Goal: Purchase product/service

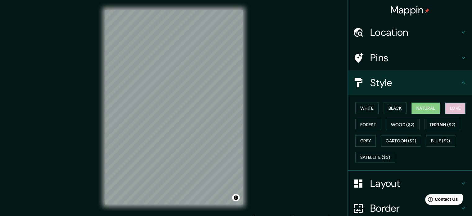
click at [452, 105] on button "Love" at bounding box center [455, 107] width 20 height 11
click at [387, 106] on button "Black" at bounding box center [394, 107] width 23 height 11
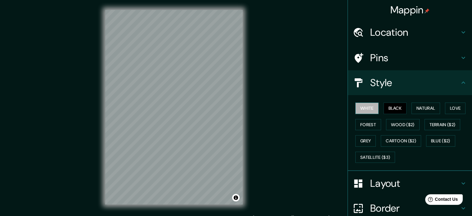
click at [366, 110] on button "White" at bounding box center [366, 107] width 23 height 11
click at [363, 137] on button "Grey" at bounding box center [365, 140] width 20 height 11
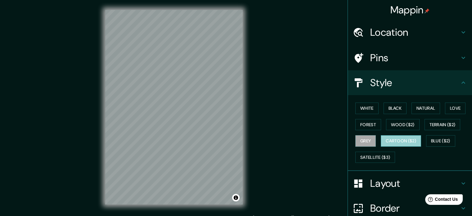
click at [399, 140] on button "Cartoon ($2)" at bounding box center [400, 140] width 40 height 11
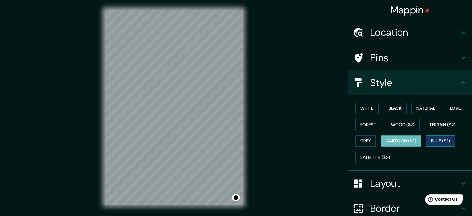
click at [429, 140] on button "Blue ($2)" at bounding box center [440, 140] width 29 height 11
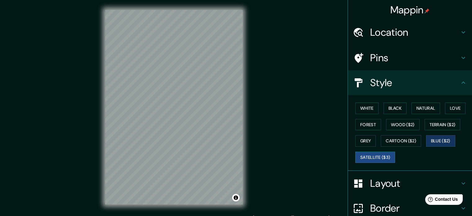
click at [375, 158] on button "Satellite ($3)" at bounding box center [375, 156] width 40 height 11
click at [409, 122] on button "Wood ($2)" at bounding box center [402, 124] width 33 height 11
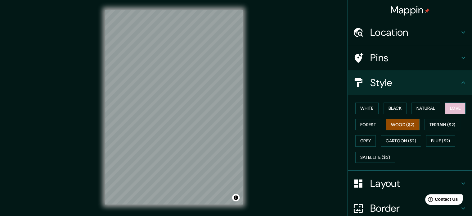
click at [452, 109] on button "Love" at bounding box center [455, 107] width 20 height 11
click at [394, 127] on button "Wood ($2)" at bounding box center [402, 124] width 33 height 11
click at [360, 126] on button "Forest" at bounding box center [368, 124] width 26 height 11
click at [395, 125] on button "Wood ($2)" at bounding box center [402, 124] width 33 height 11
